Goal: Transaction & Acquisition: Obtain resource

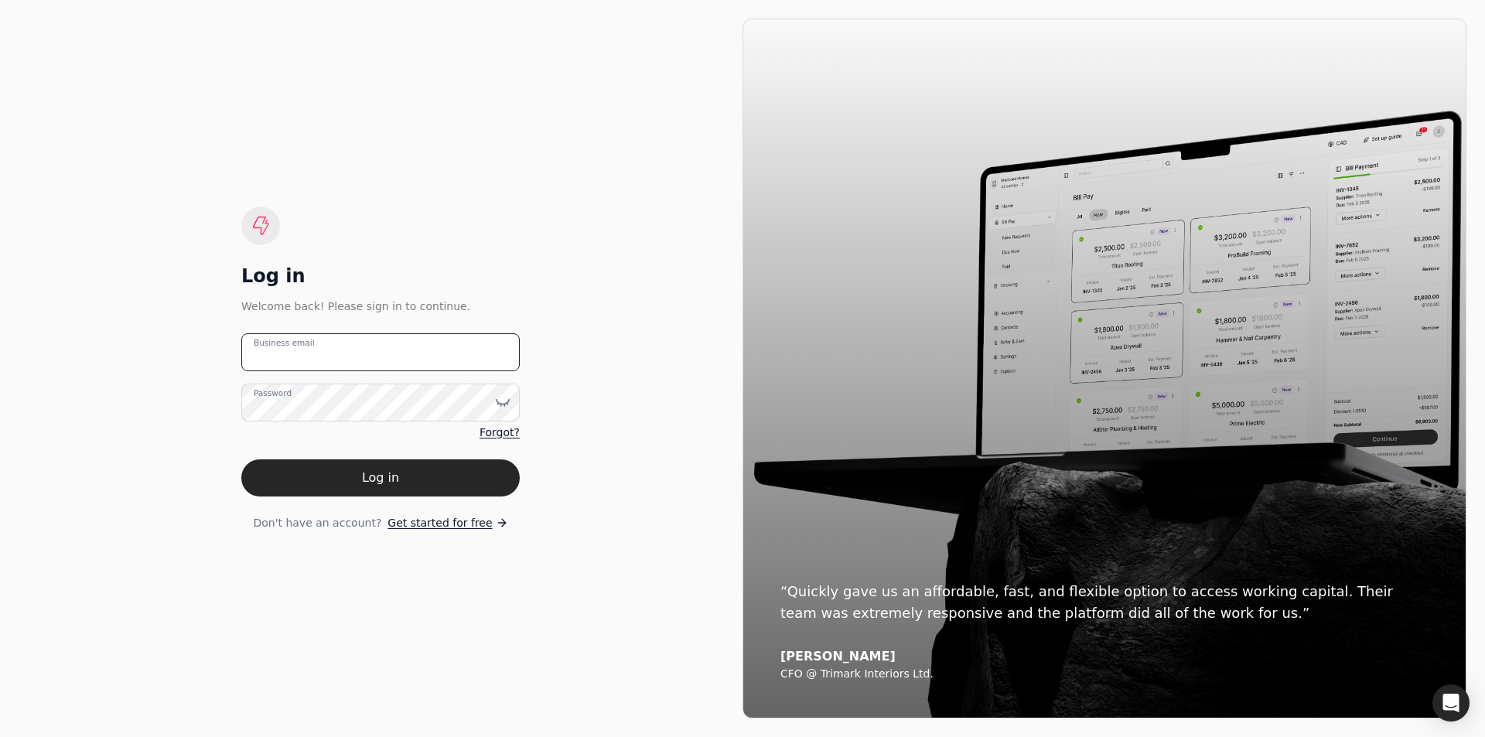
click at [330, 348] on email "Business email" at bounding box center [380, 352] width 278 height 38
type email "[EMAIL_ADDRESS][DOMAIN_NAME]"
click at [291, 399] on label "Password" at bounding box center [273, 393] width 38 height 12
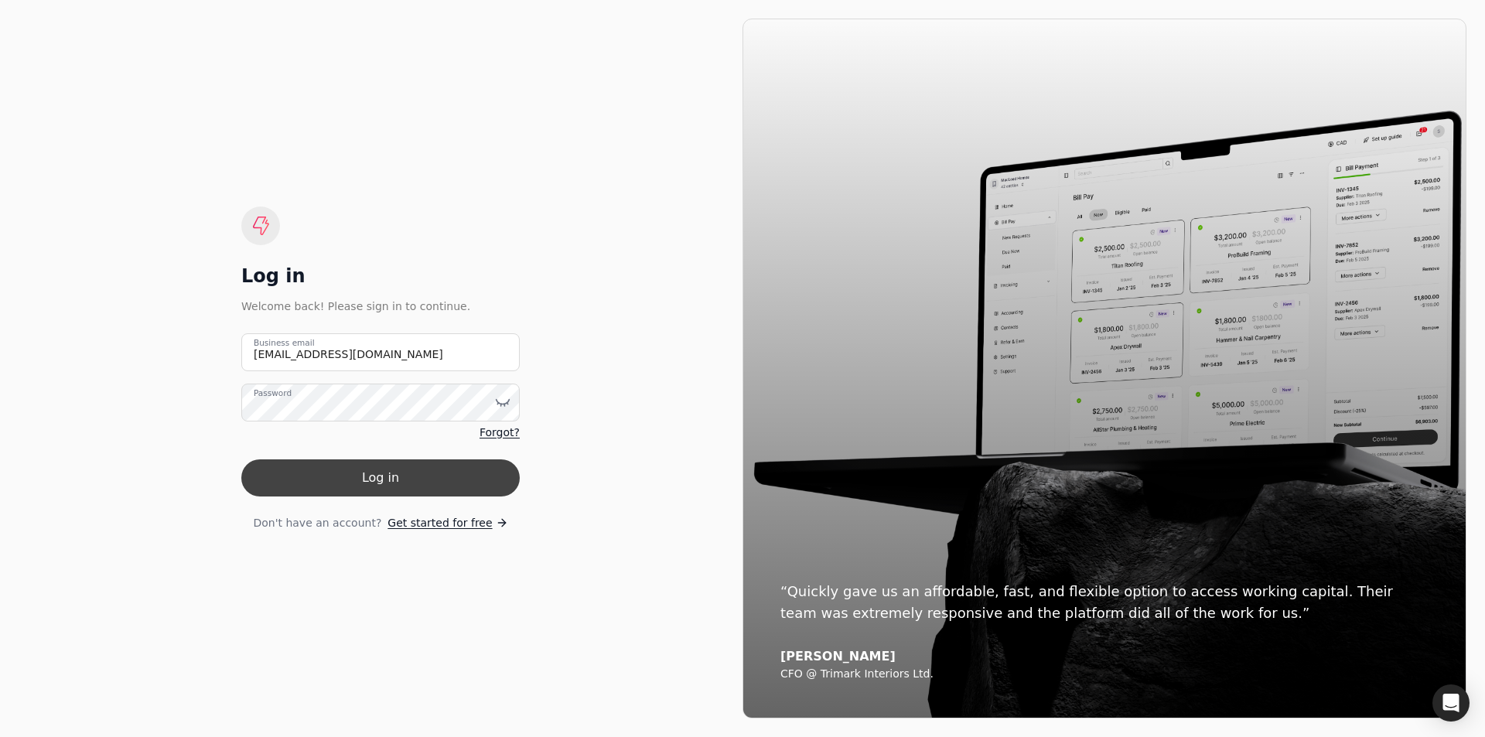
click at [398, 470] on button "Log in" at bounding box center [380, 477] width 278 height 37
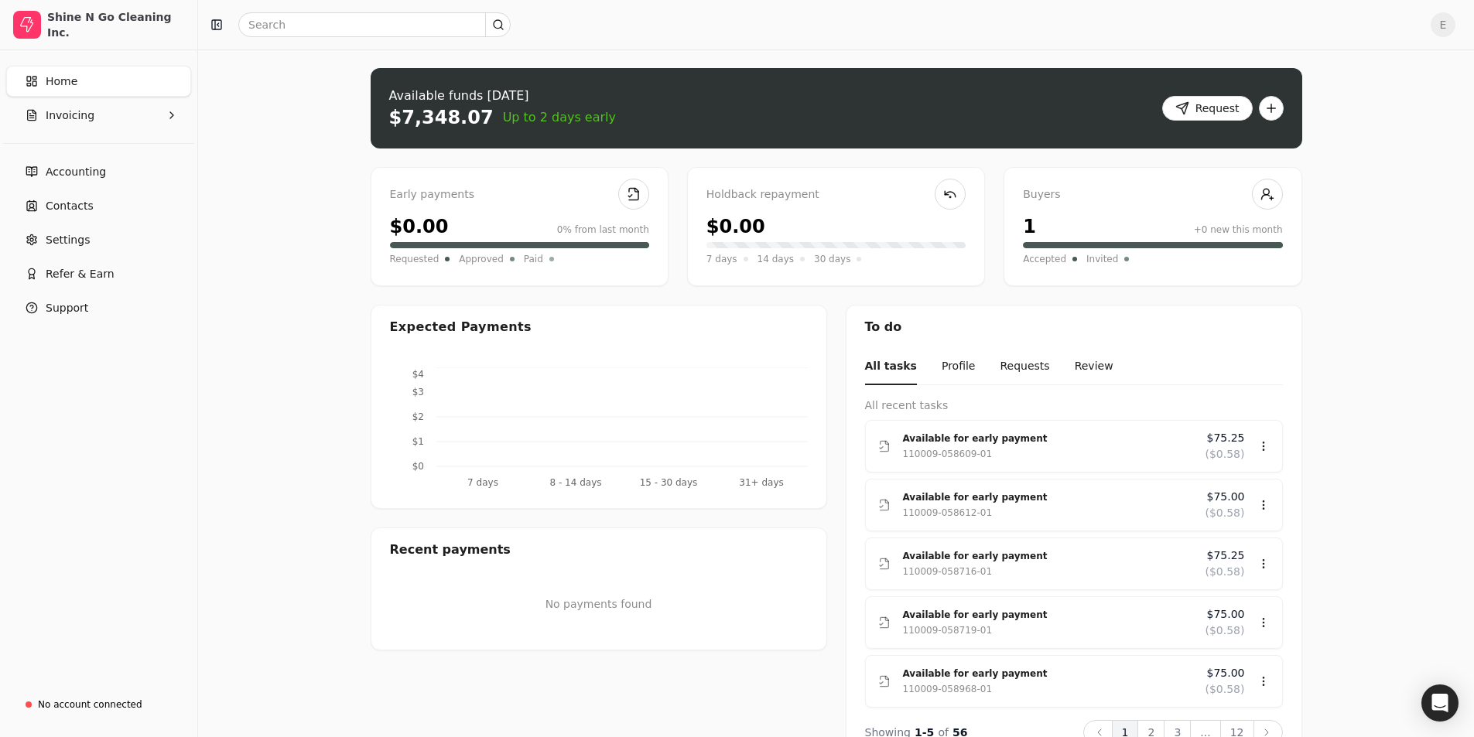
click at [416, 226] on div "$0.00" at bounding box center [419, 227] width 59 height 28
click at [438, 222] on div "$0.00 0% from last month" at bounding box center [519, 227] width 259 height 28
click at [1207, 105] on button "Request" at bounding box center [1207, 108] width 90 height 25
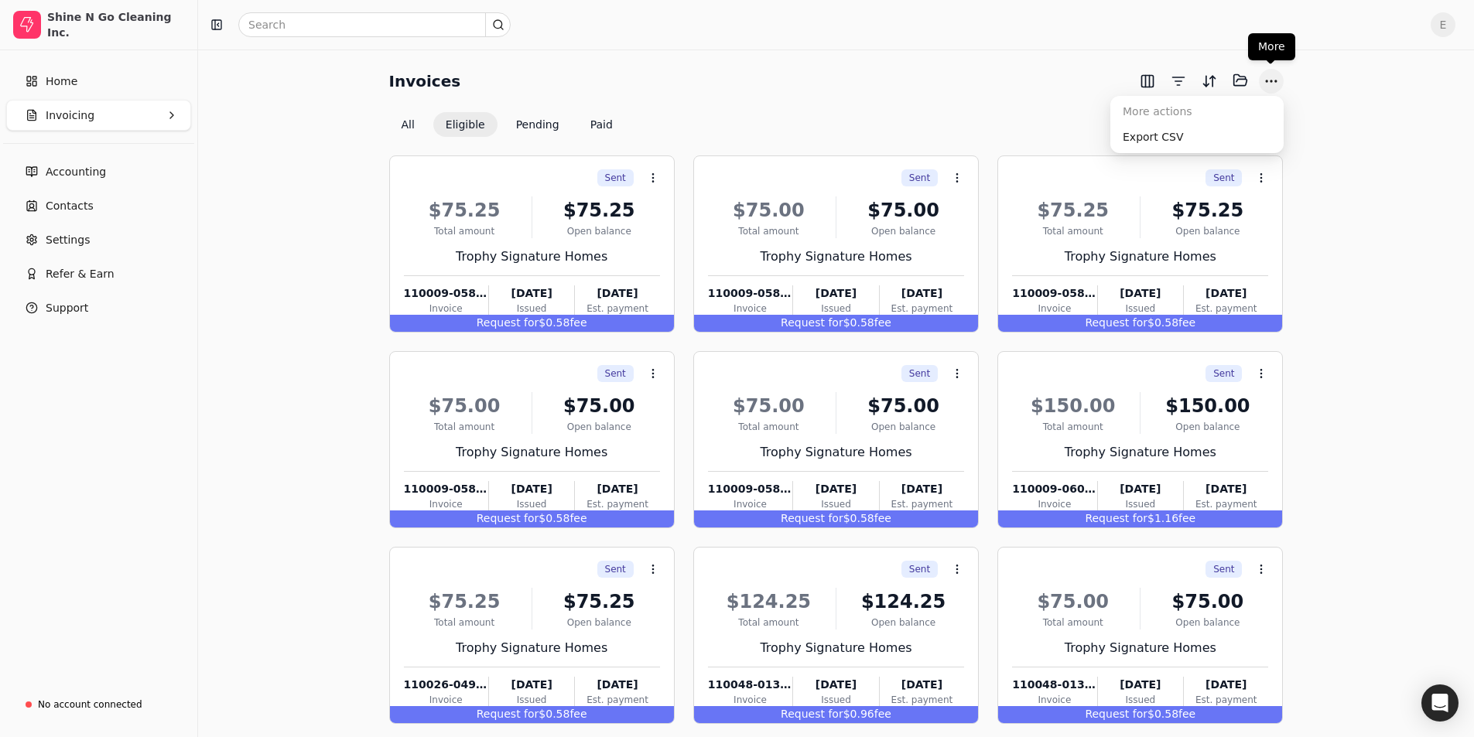
click at [1265, 78] on button "More" at bounding box center [1270, 81] width 25 height 25
click at [1274, 76] on button "More" at bounding box center [1270, 81] width 25 height 25
click at [1235, 124] on button "Select all on page" at bounding box center [1221, 124] width 121 height 25
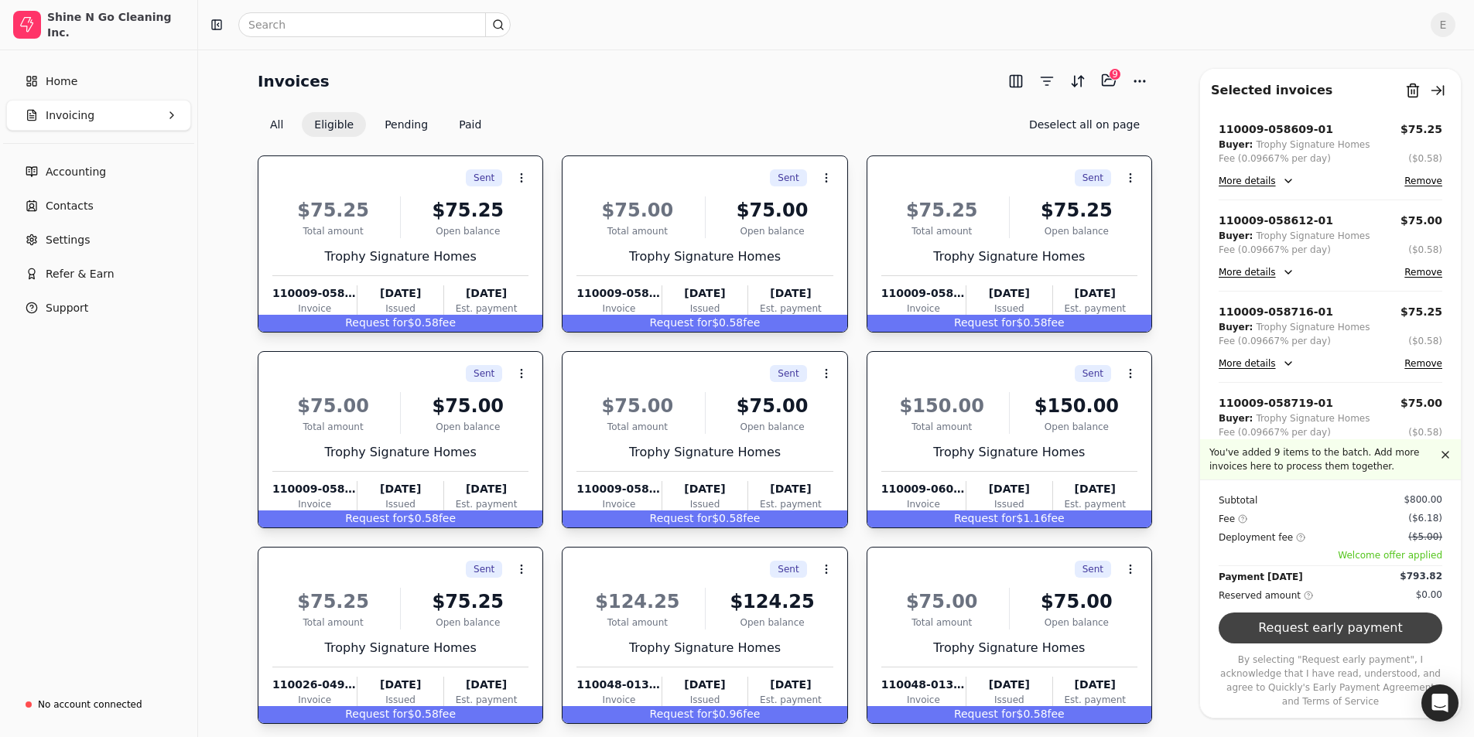
click at [1363, 637] on button "Request early payment" at bounding box center [1330, 628] width 224 height 31
